Goal: Task Accomplishment & Management: Manage account settings

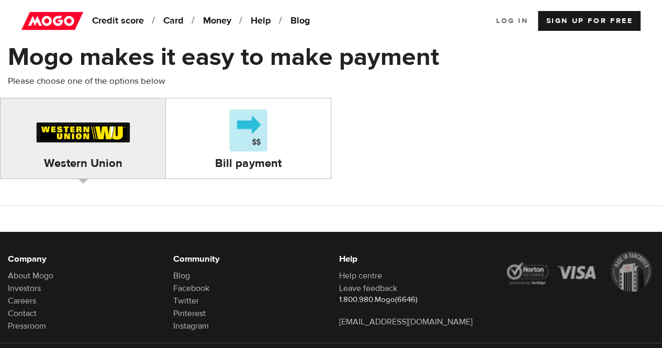
click at [511, 21] on link "Log In" at bounding box center [512, 21] width 32 height 20
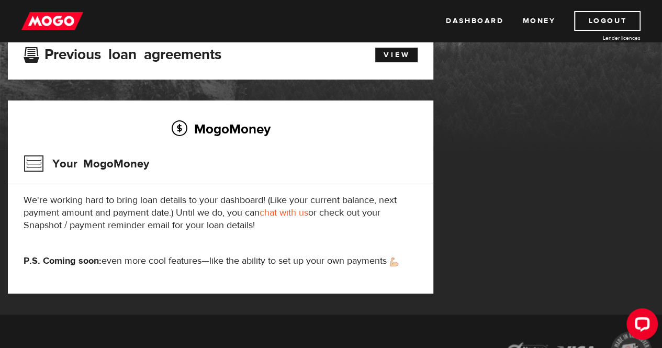
scroll to position [87, 0]
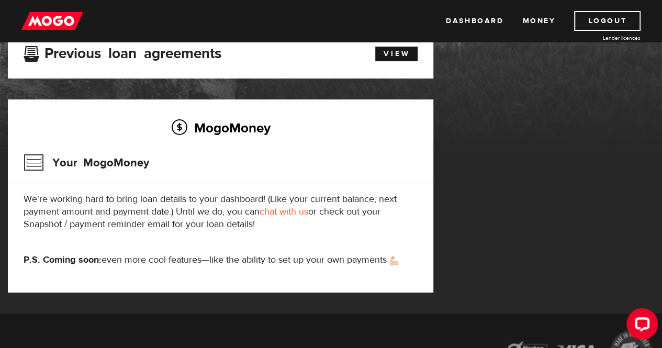
click at [388, 45] on div "View" at bounding box center [391, 52] width 69 height 18
click at [387, 54] on link "View" at bounding box center [396, 54] width 42 height 15
